Goal: Information Seeking & Learning: Find specific fact

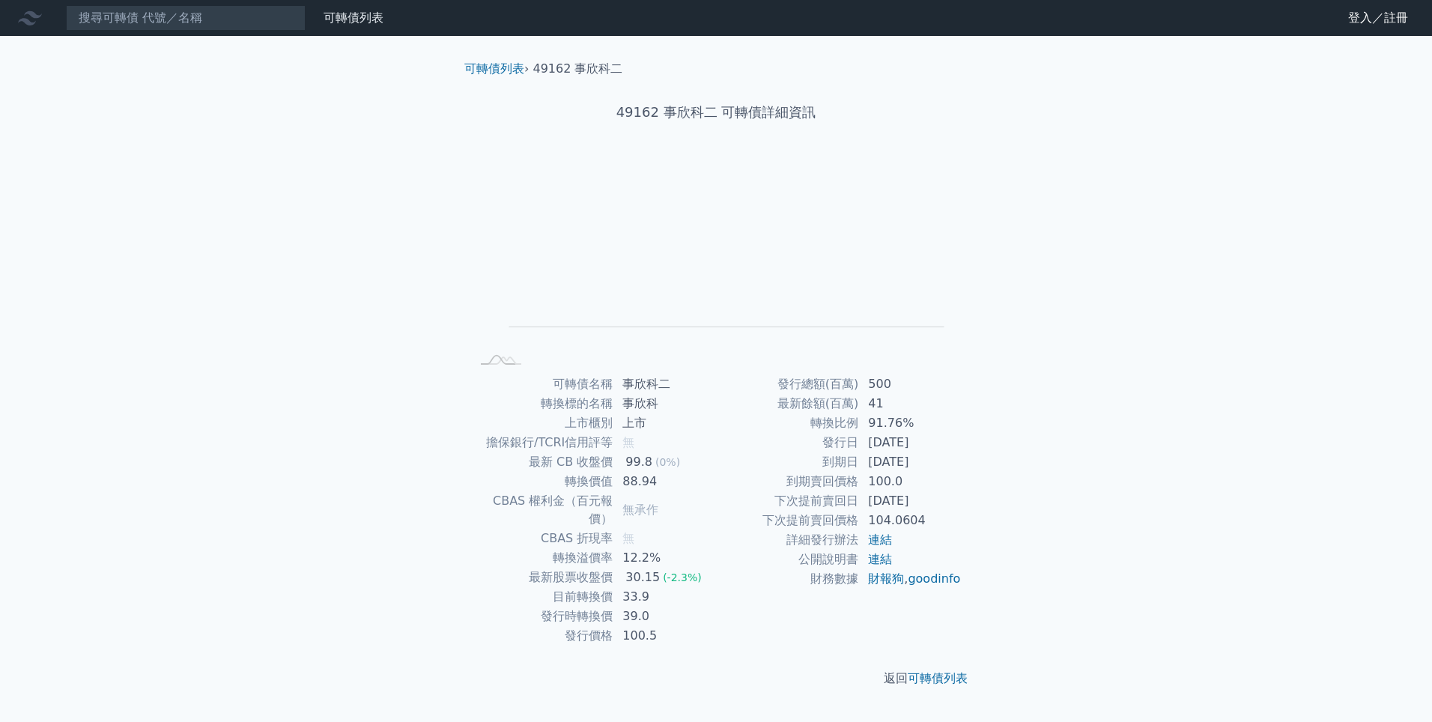
click at [927, 500] on td "2023-12-13" at bounding box center [910, 500] width 103 height 19
drag, startPoint x: 880, startPoint y: 417, endPoint x: 871, endPoint y: 420, distance: 9.5
click at [881, 417] on td "91.76%" at bounding box center [910, 422] width 103 height 19
drag, startPoint x: 871, startPoint y: 420, endPoint x: 922, endPoint y: 420, distance: 50.9
click at [922, 420] on td "91.76%" at bounding box center [910, 422] width 103 height 19
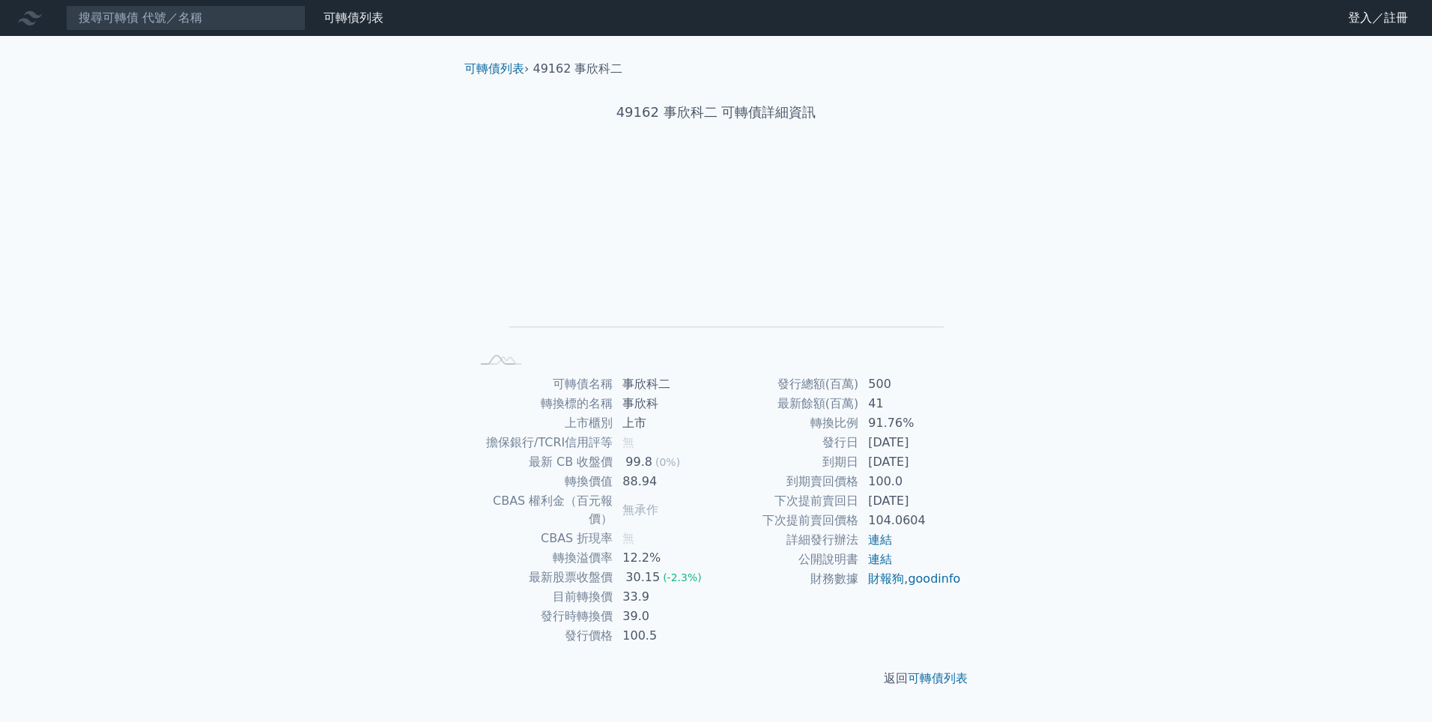
click at [904, 497] on td "2023-12-13" at bounding box center [910, 500] width 103 height 19
click at [595, 548] on td "轉換溢價率" at bounding box center [541, 557] width 143 height 19
click at [914, 521] on td "104.0604" at bounding box center [910, 520] width 103 height 19
drag, startPoint x: 932, startPoint y: 521, endPoint x: 829, endPoint y: 521, distance: 103.4
click at [829, 521] on tr "下次提前賣回價格 104.0604" at bounding box center [839, 520] width 246 height 19
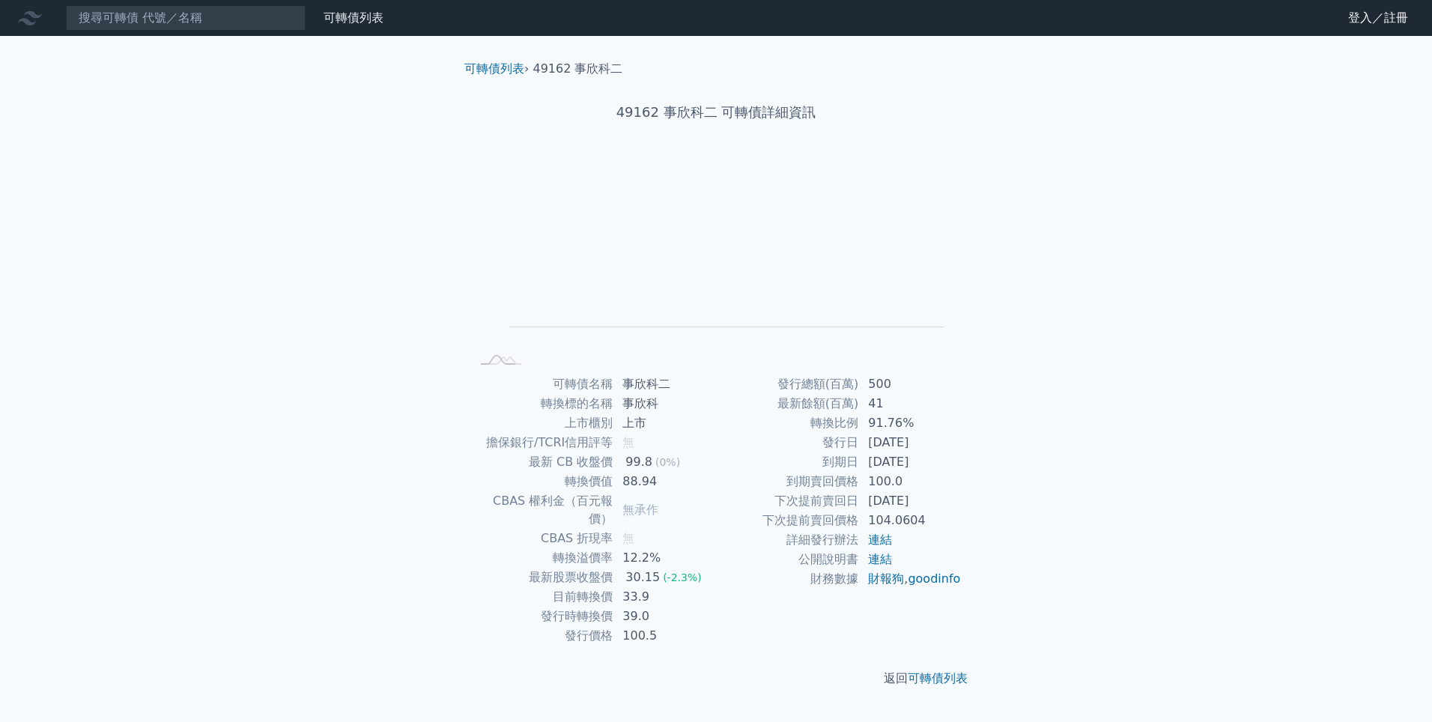
drag, startPoint x: 829, startPoint y: 521, endPoint x: 628, endPoint y: 613, distance: 220.9
click at [628, 626] on td "100.5" at bounding box center [664, 635] width 103 height 19
drag, startPoint x: 619, startPoint y: 577, endPoint x: 655, endPoint y: 578, distance: 36.0
click at [655, 587] on td "33.9" at bounding box center [664, 596] width 103 height 19
drag, startPoint x: 655, startPoint y: 578, endPoint x: 649, endPoint y: 616, distance: 38.7
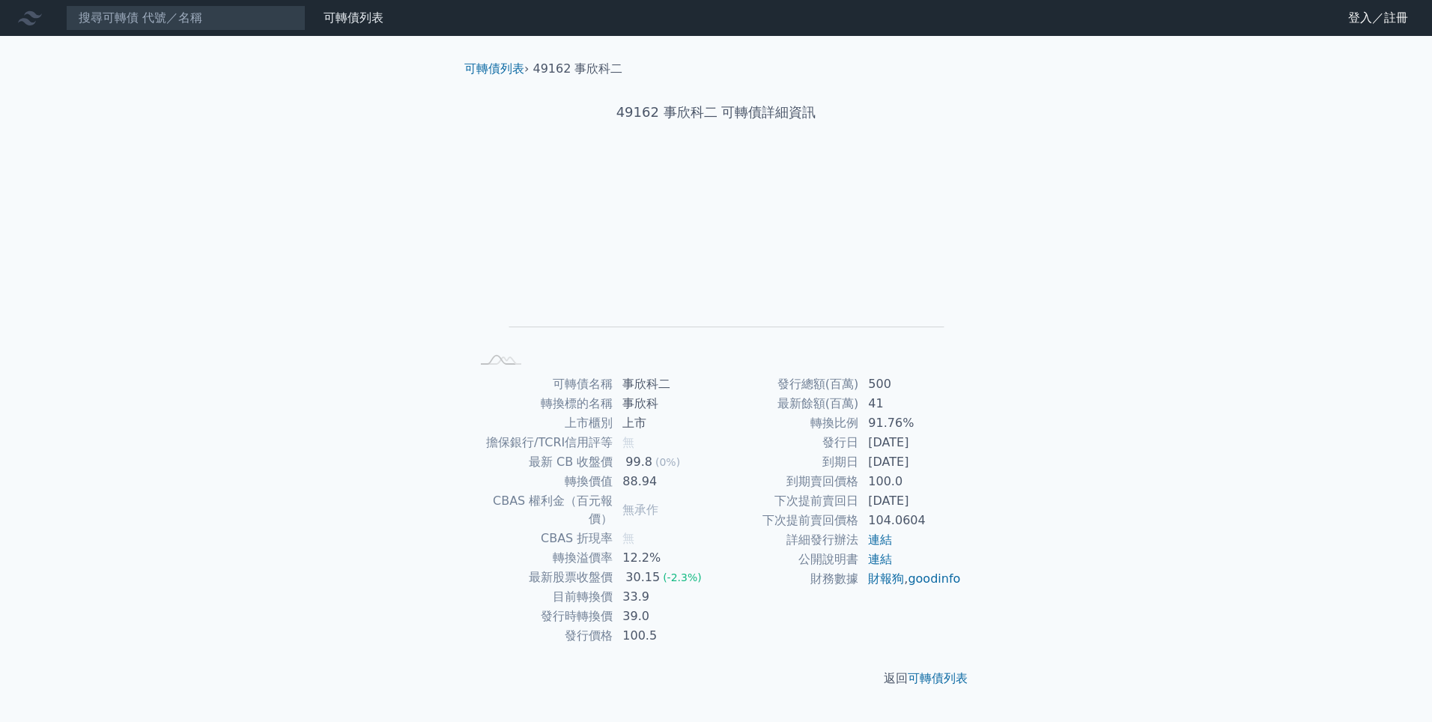
click at [649, 626] on td "100.5" at bounding box center [664, 635] width 103 height 19
drag, startPoint x: 180, startPoint y: 473, endPoint x: 233, endPoint y: 440, distance: 63.0
click at [192, 460] on div "可轉債列表 財務數據 可轉債列表 財務數據 登入／註冊 登入／註冊 可轉債列表 › 49164 事欣科四 49164 事欣科四 可轉債詳細資訊 Zoom Ou…" at bounding box center [716, 361] width 1432 height 722
click at [354, 360] on div "可轉債列表 財務數據 可轉債列表 財務數據 登入／註冊 登入／註冊 可轉債列表 › 49164 事欣科四 49164 事欣科四 可轉債詳細資訊 Zoom Ou…" at bounding box center [716, 361] width 1432 height 722
